Goal: Entertainment & Leisure: Consume media (video, audio)

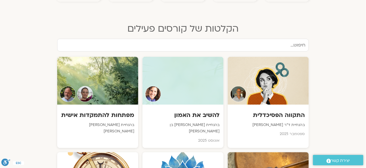
scroll to position [265, 0]
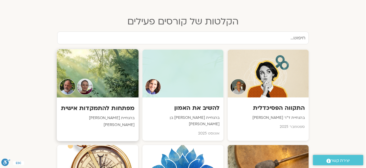
click at [102, 90] on div at bounding box center [98, 73] width 82 height 48
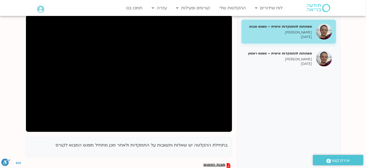
scroll to position [72, 0]
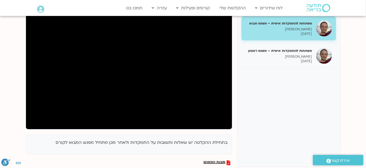
click at [303, 32] on p "[DATE]" at bounding box center [279, 34] width 67 height 5
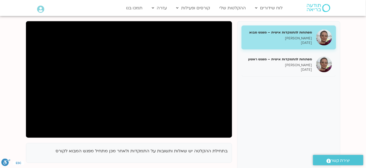
scroll to position [61, 0]
